Goal: Find contact information: Find contact information

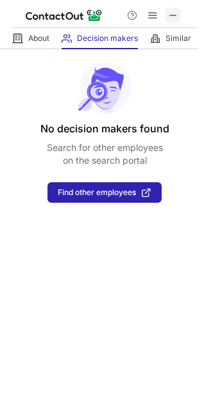
click at [175, 18] on span at bounding box center [173, 15] width 10 height 10
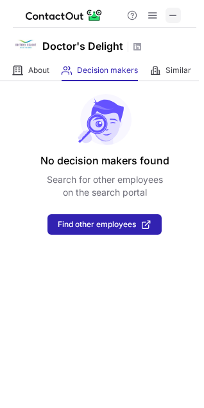
click at [174, 17] on span at bounding box center [173, 15] width 10 height 10
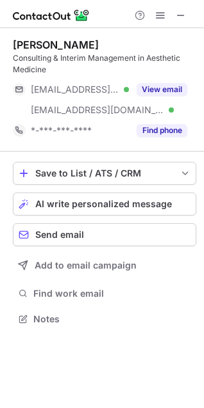
scroll to position [310, 204]
click at [165, 89] on button "View email" at bounding box center [161, 89] width 51 height 13
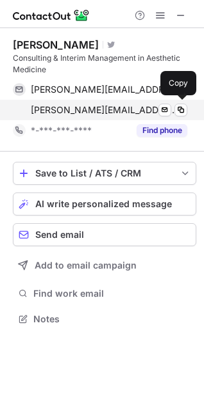
click at [87, 109] on span "tomczak@doctor-s-delight.de" at bounding box center [104, 110] width 147 height 12
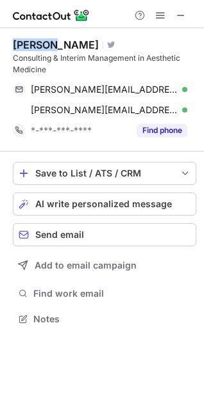
drag, startPoint x: 13, startPoint y: 44, endPoint x: 44, endPoint y: 44, distance: 30.7
click at [44, 44] on div "Astrid Tomczak" at bounding box center [56, 44] width 86 height 13
copy div "Astrid"
click at [47, 41] on div "Astrid Tomczak" at bounding box center [56, 44] width 86 height 13
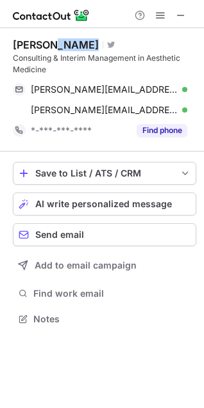
drag, startPoint x: 47, startPoint y: 41, endPoint x: 93, endPoint y: 42, distance: 46.7
click at [93, 42] on div "Astrid Tomczak Visit Twitter profile" at bounding box center [104, 44] width 183 height 13
copy div "Tomczak"
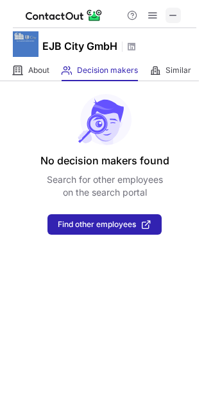
click at [172, 19] on span at bounding box center [173, 15] width 10 height 10
